Goal: Information Seeking & Learning: Learn about a topic

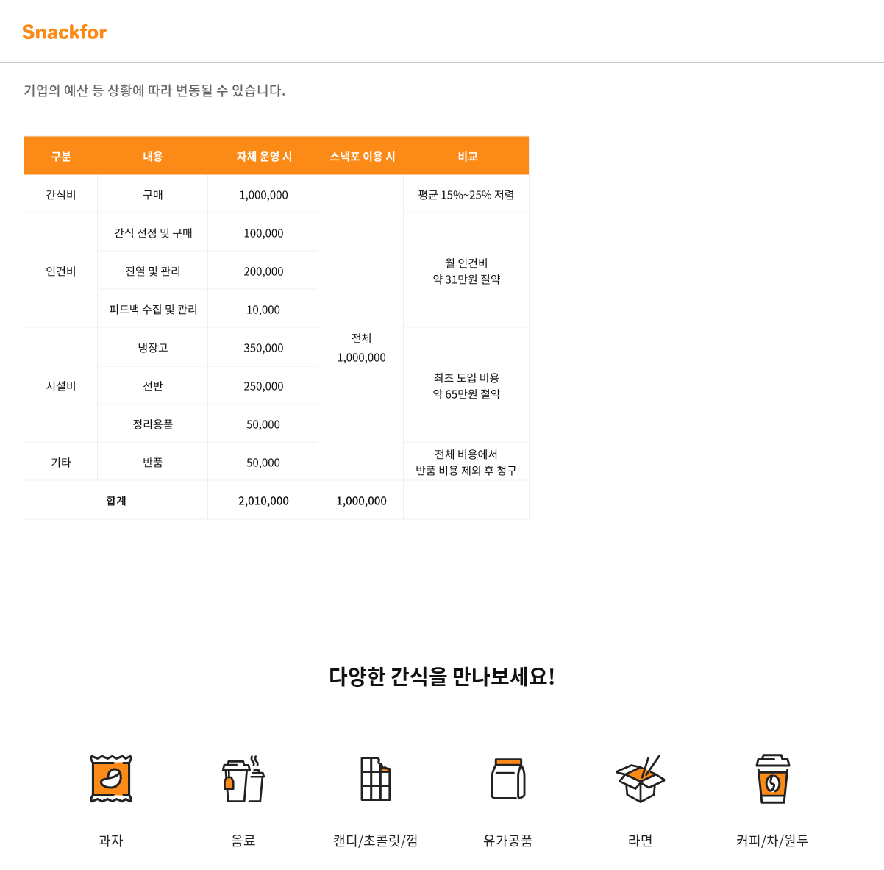
scroll to position [2269, 0]
drag, startPoint x: 121, startPoint y: 204, endPoint x: 133, endPoint y: 201, distance: 12.1
drag, startPoint x: 133, startPoint y: 201, endPoint x: 144, endPoint y: 248, distance: 48.4
click at [144, 135] on div "사장님, 스낵포에 100만 원어치 주문했더니, 200만원을 들고 왔습니다! 기업의 예산 등 상황에 따라 변동될 수 있습니다." at bounding box center [175, 43] width 303 height 183
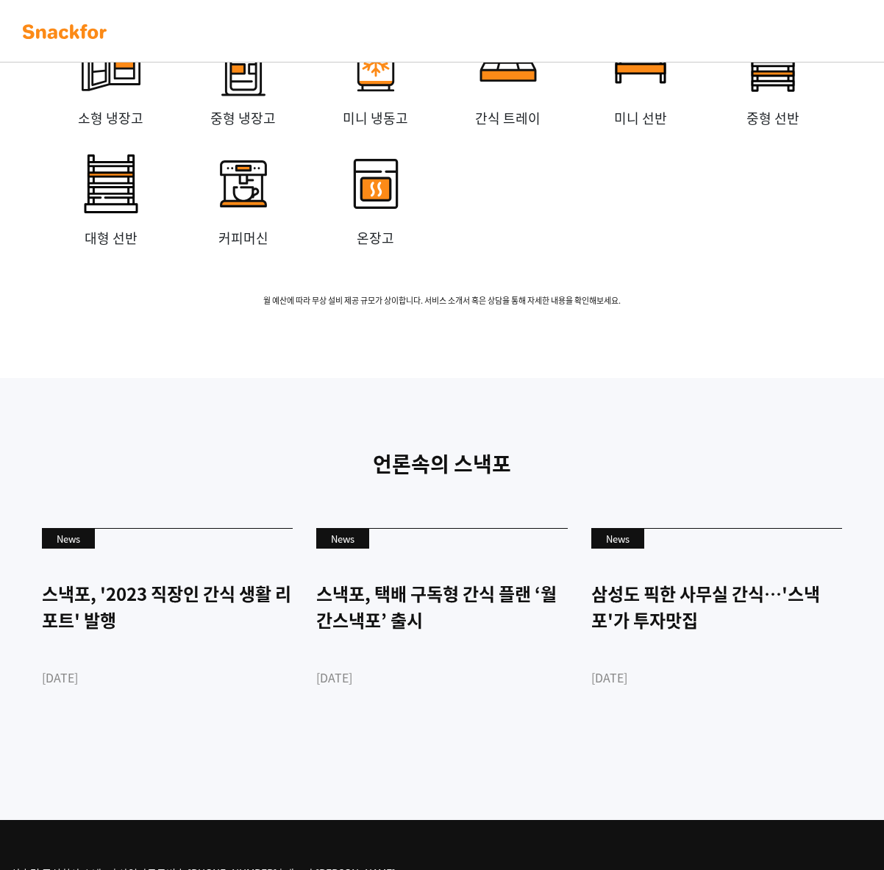
scroll to position [3527, 0]
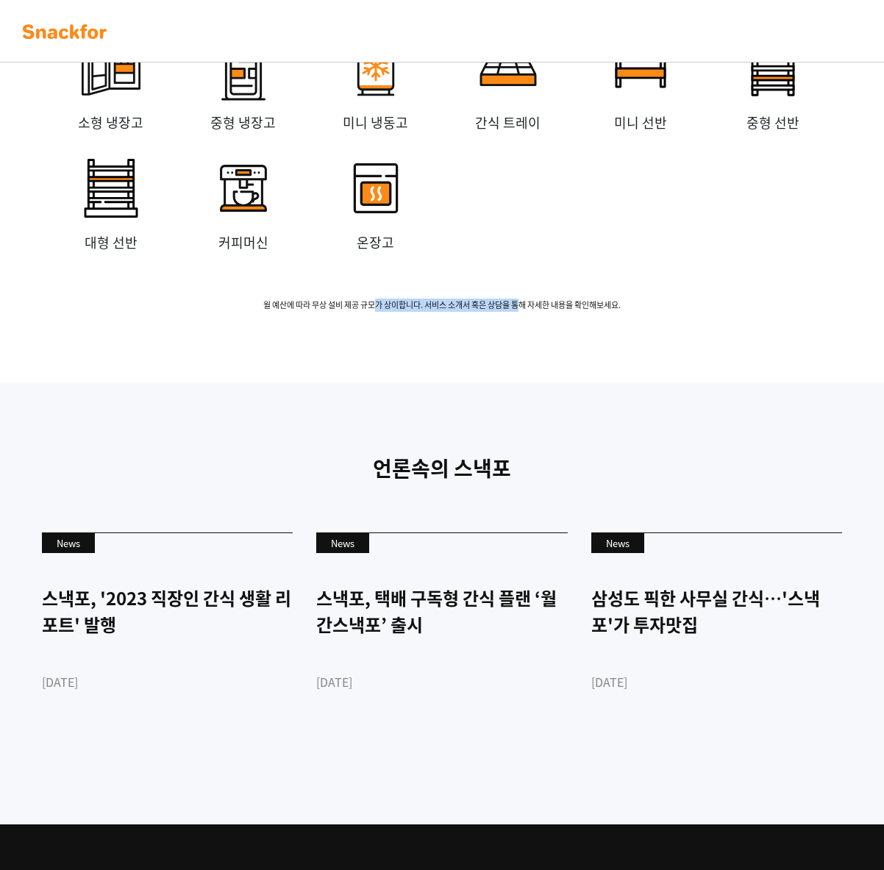
drag, startPoint x: 374, startPoint y: 494, endPoint x: 558, endPoint y: 505, distance: 184.3
click at [558, 312] on div "무상 설비 임대 소형 냉장고 중형 냉장고 미니 냉동고 간식 트레이 미니 선반 중형 선반 대형 선반 커피머신 온장고 월 [GEOGRAPHIC_D…" at bounding box center [442, 135] width 837 height 354
drag, startPoint x: 558, startPoint y: 505, endPoint x: 737, endPoint y: 531, distance: 181.4
click at [737, 383] on div "무상 설비 임대 소형 냉장고 중형 냉장고 미니 냉동고 간식 트레이 미니 선반 중형 선반 대형 선반 커피머신 온장고 월 [GEOGRAPHIC_D…" at bounding box center [442, 134] width 884 height 495
drag, startPoint x: 449, startPoint y: 505, endPoint x: 457, endPoint y: 502, distance: 8.6
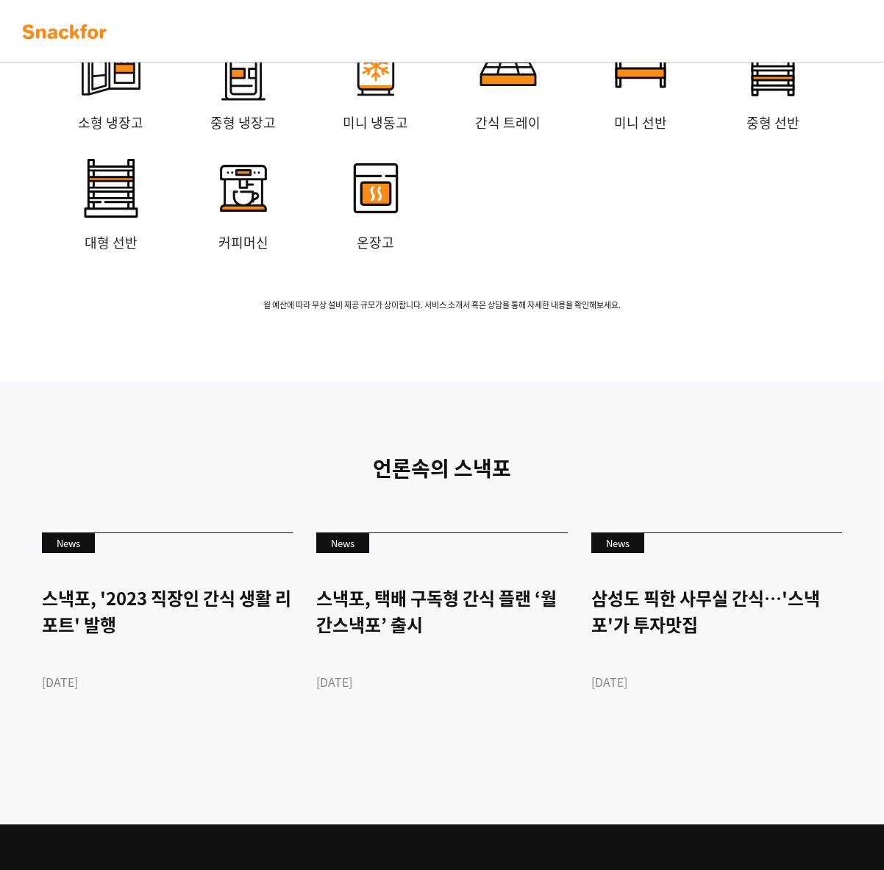
click at [449, 312] on span "월 예산에 따라 무상 설비 제공 규모가 상이합니다. 서비스 소개서 혹은 상담을 통해 자세한 내용을 확인해보세요." at bounding box center [442, 305] width 837 height 13
click at [524, 312] on span "월 예산에 따라 무상 설비 제공 규모가 상이합니다. 서비스 소개서 혹은 상담을 통해 자세한 내용을 확인해보세요." at bounding box center [442, 305] width 837 height 13
click at [352, 312] on div "무상 설비 임대 소형 냉장고 중형 냉장고 미니 냉동고 간식 트레이 미니 선반 중형 선반 대형 선반 커피머신 온장고 월 [GEOGRAPHIC_D…" at bounding box center [442, 135] width 837 height 354
click at [386, 232] on img at bounding box center [376, 188] width 88 height 88
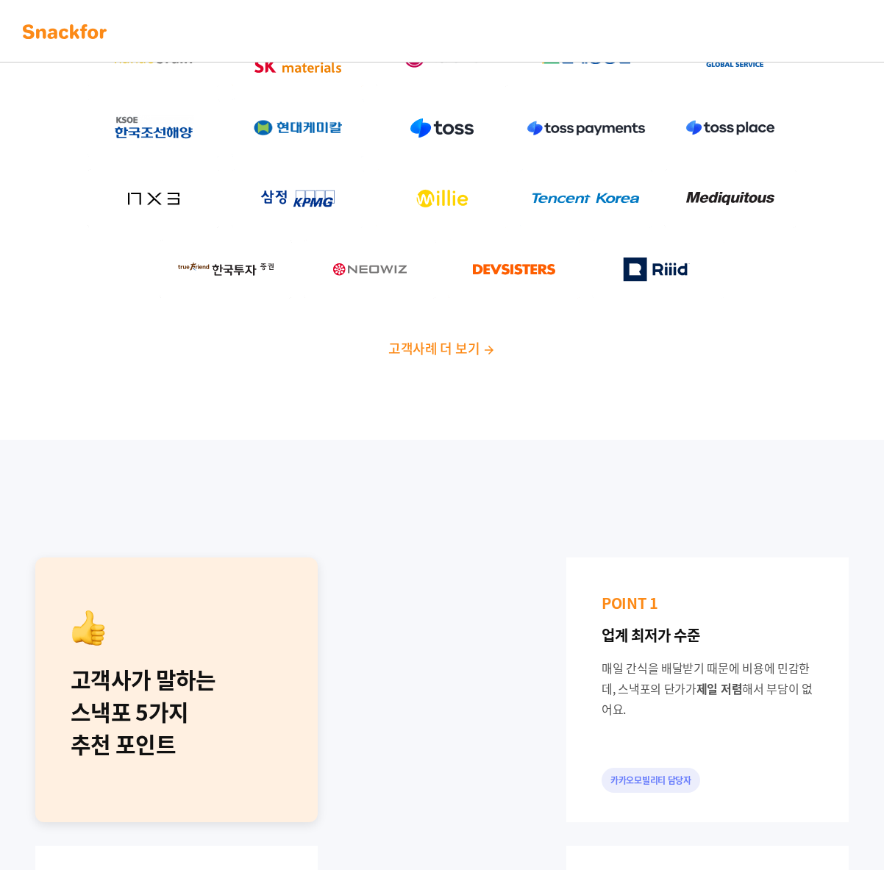
scroll to position [0, 0]
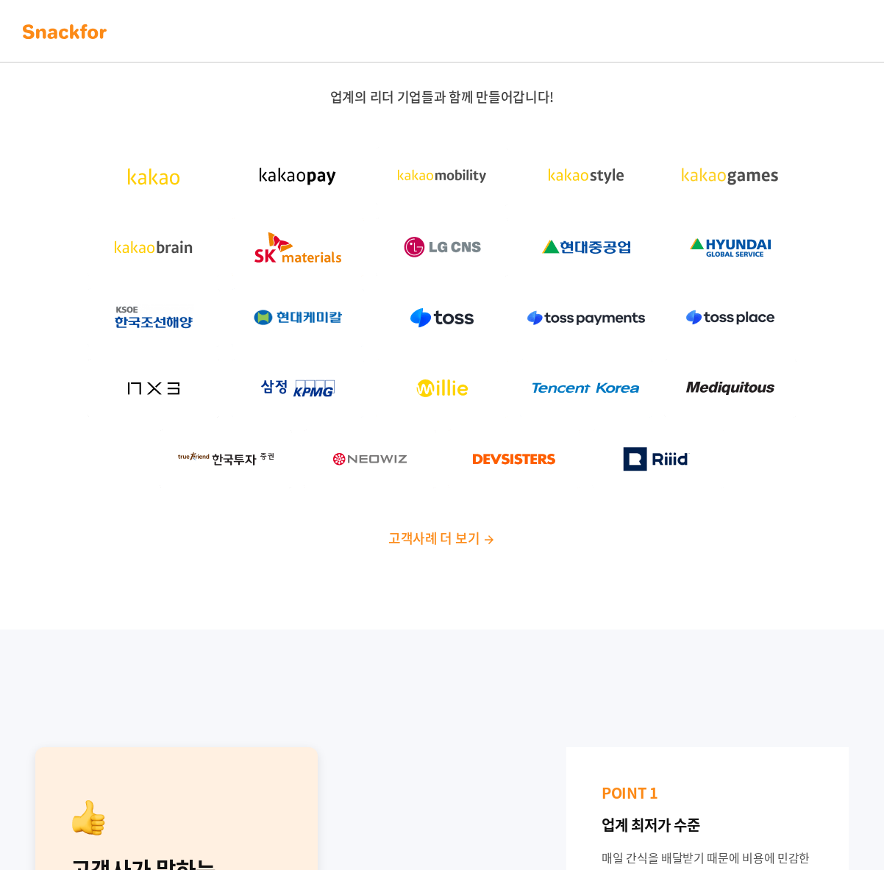
click at [77, 29] on img at bounding box center [64, 32] width 93 height 24
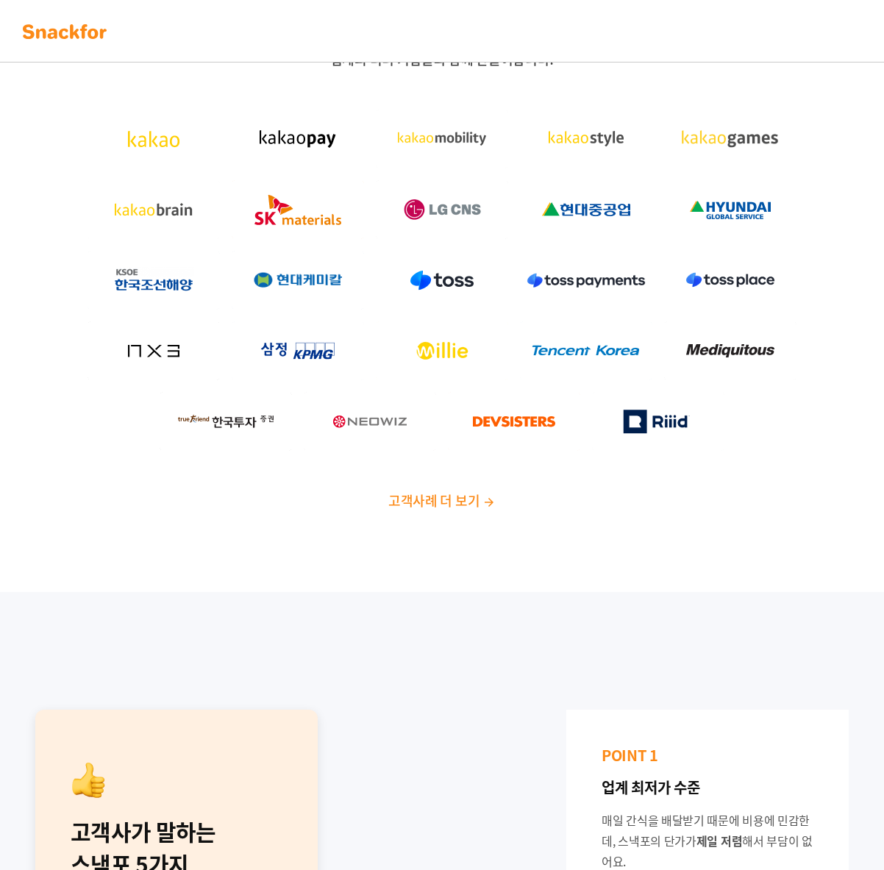
scroll to position [38, 0]
click at [422, 499] on span "고객사례 더 보기" at bounding box center [433, 500] width 91 height 20
